Goal: Submit feedback/report problem

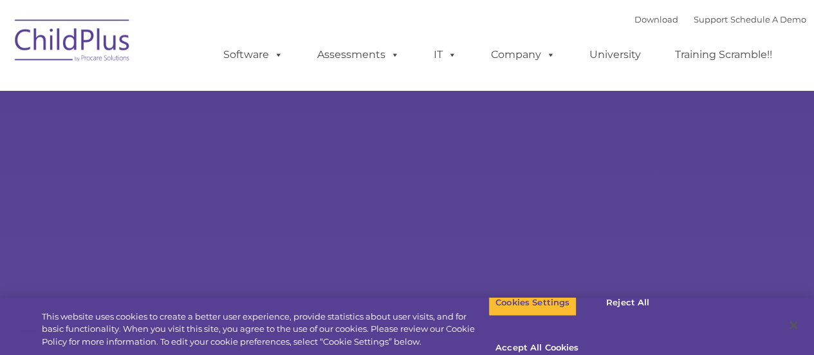
select select "MEDIUM"
click at [586, 335] on button "Accept All Cookies" at bounding box center [537, 348] width 97 height 27
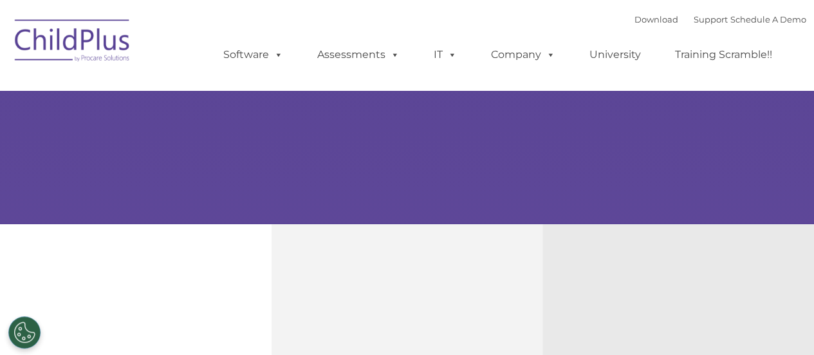
scroll to position [279, 0]
